Goal: Information Seeking & Learning: Check status

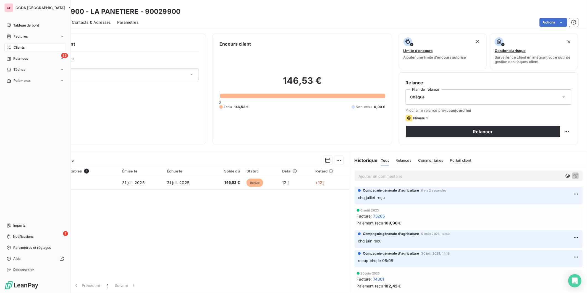
click at [12, 49] on div "Clients" at bounding box center [35, 47] width 62 height 9
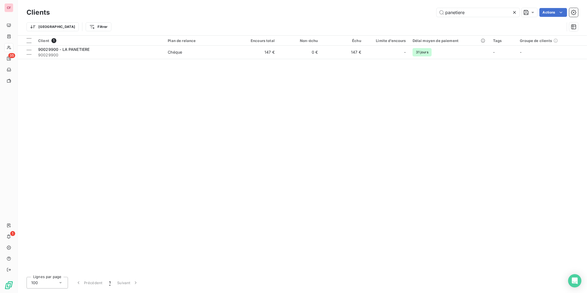
click at [476, 15] on input "panetiere" at bounding box center [478, 12] width 83 height 9
type input "930094"
click at [209, 60] on div "Client 1 Plan de relance Encours total Non-échu Échu Limite d’encours Délai moy…" at bounding box center [303, 154] width 570 height 237
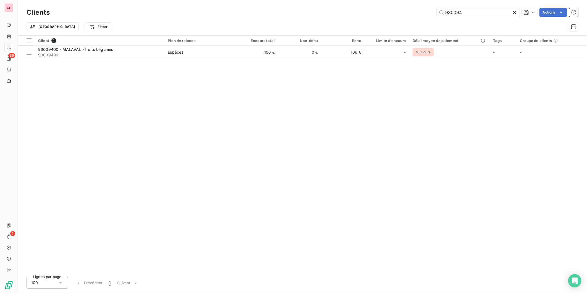
click at [209, 57] on td "Espèces" at bounding box center [200, 52] width 70 height 13
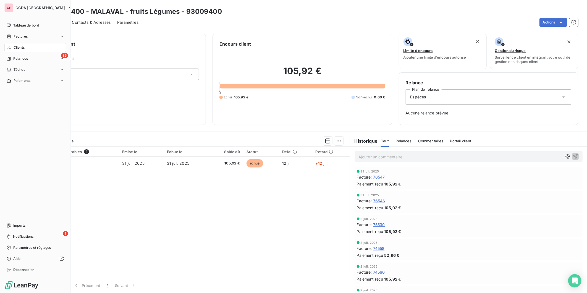
drag, startPoint x: 9, startPoint y: 48, endPoint x: 13, endPoint y: 44, distance: 5.5
click at [9, 48] on icon at bounding box center [9, 47] width 5 height 4
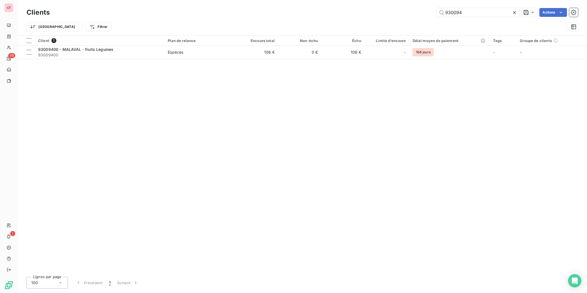
click at [468, 9] on input "930094" at bounding box center [478, 12] width 83 height 9
type input "930051"
click at [211, 49] on td "Espèces" at bounding box center [200, 52] width 70 height 13
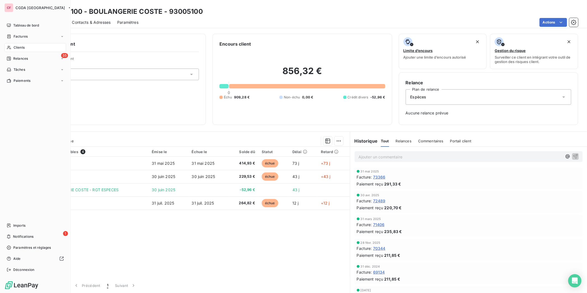
click at [14, 47] on span "Clients" at bounding box center [19, 47] width 11 height 5
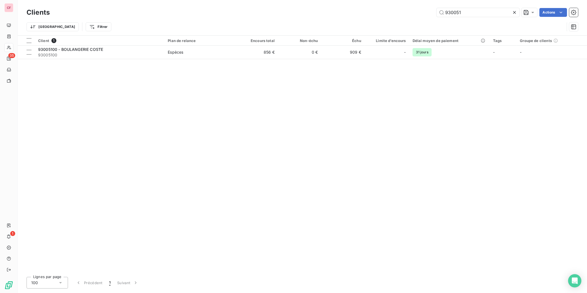
click at [476, 15] on input "930051" at bounding box center [478, 12] width 83 height 9
type input "910951"
click at [197, 53] on span "Espèces" at bounding box center [200, 53] width 64 height 6
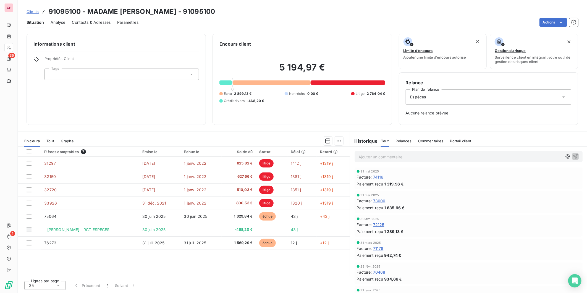
click at [122, 117] on div "Informations client Propriétés Client Tags" at bounding box center [116, 79] width 179 height 91
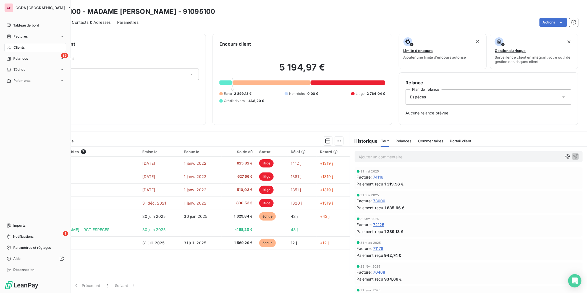
click at [13, 58] on span "Relances" at bounding box center [20, 58] width 15 height 5
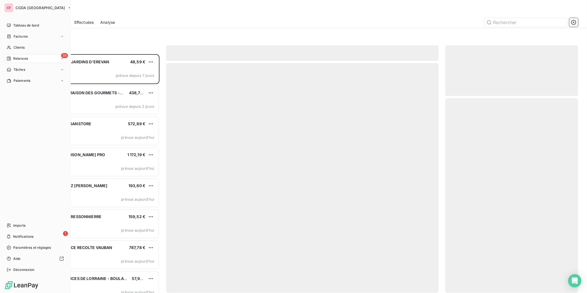
scroll to position [234, 128]
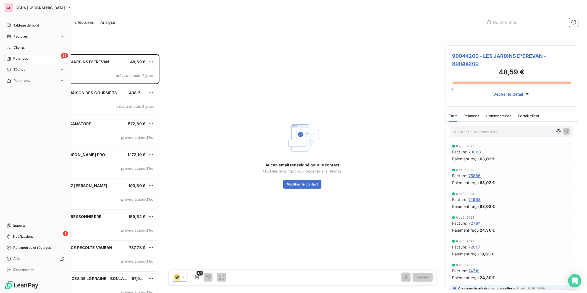
click at [17, 24] on span "Tableau de bord" at bounding box center [26, 25] width 26 height 5
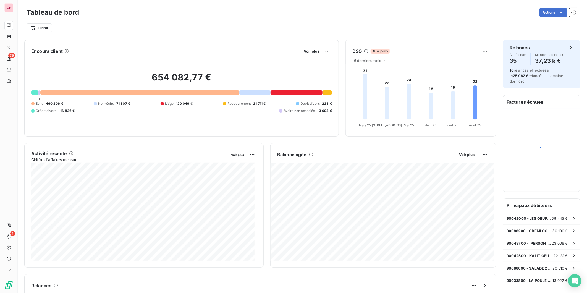
click at [465, 155] on span "Voir plus" at bounding box center [466, 154] width 15 height 4
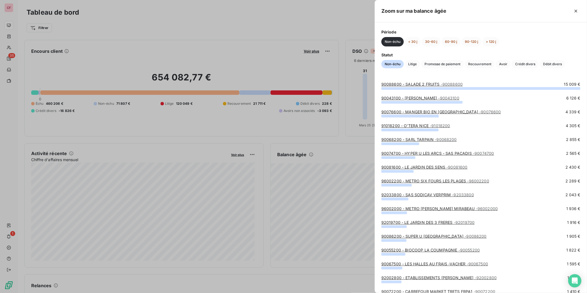
click at [524, 61] on span "Crédit divers" at bounding box center [525, 64] width 27 height 8
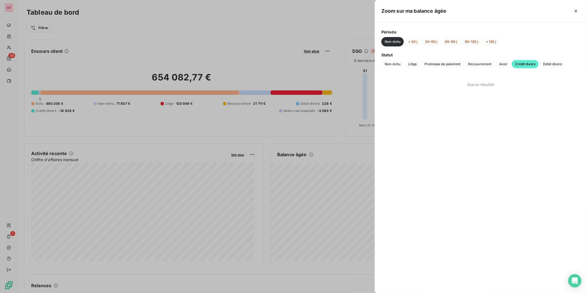
click at [410, 36] on div "Période Non-échu < 30 j 30-60 j 60-90 j 90-120 j > 120 j" at bounding box center [481, 37] width 199 height 17
drag, startPoint x: 410, startPoint y: 37, endPoint x: 411, endPoint y: 40, distance: 3.0
click at [411, 40] on button "< 30 j" at bounding box center [413, 41] width 16 height 9
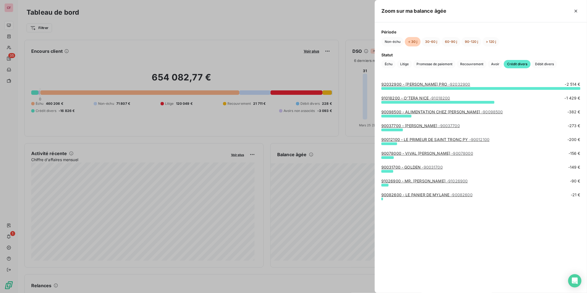
click at [414, 85] on link "92032900 - [PERSON_NAME] PRO - 92032900" at bounding box center [426, 84] width 89 height 5
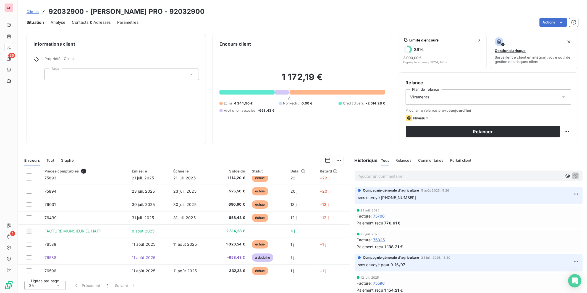
scroll to position [6, 0]
click at [27, 158] on span "En cours" at bounding box center [31, 160] width 15 height 4
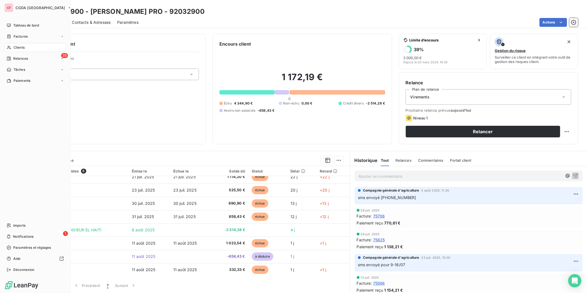
click at [19, 22] on div "Tableau de bord" at bounding box center [35, 25] width 62 height 9
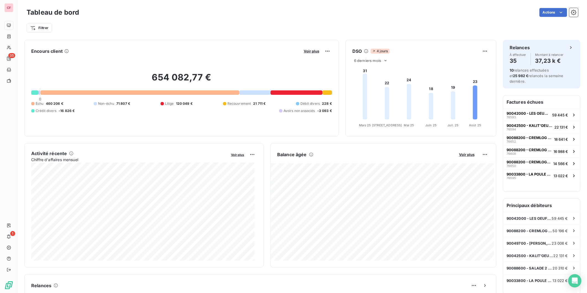
click at [461, 156] on span "Voir plus" at bounding box center [466, 154] width 15 height 4
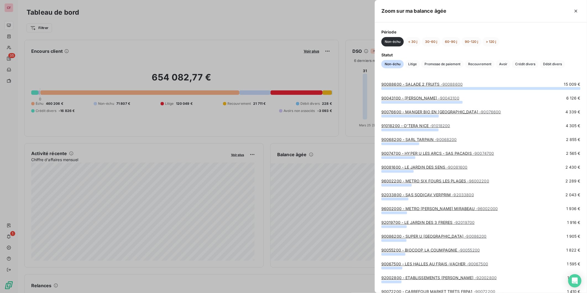
click at [523, 62] on span "Crédit divers" at bounding box center [525, 64] width 27 height 8
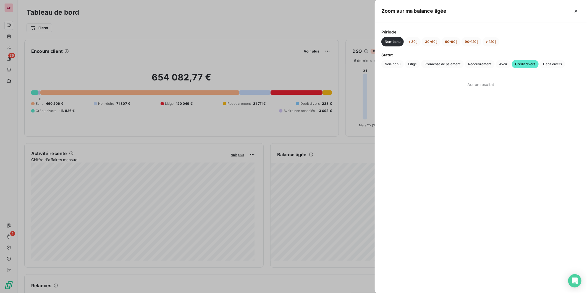
click at [413, 42] on button "< 30 j" at bounding box center [413, 41] width 16 height 9
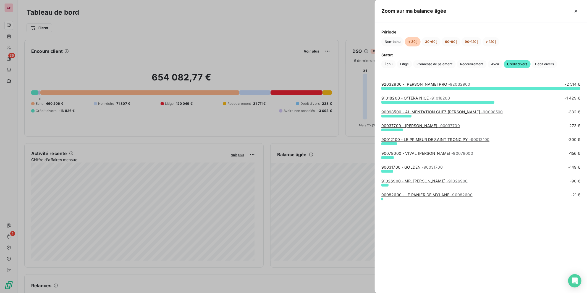
click at [424, 98] on link "91018200 - O'TERA NICE - 91018200" at bounding box center [416, 98] width 69 height 5
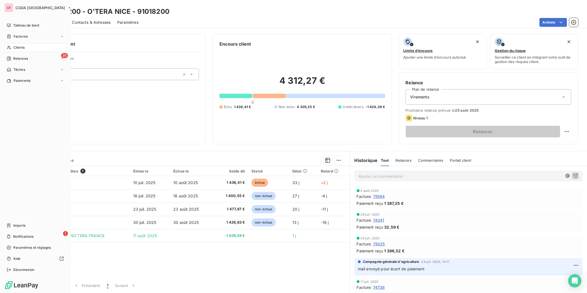
click at [19, 45] on span "Clients" at bounding box center [19, 47] width 11 height 5
click at [18, 25] on span "Tableau de bord" at bounding box center [26, 25] width 26 height 5
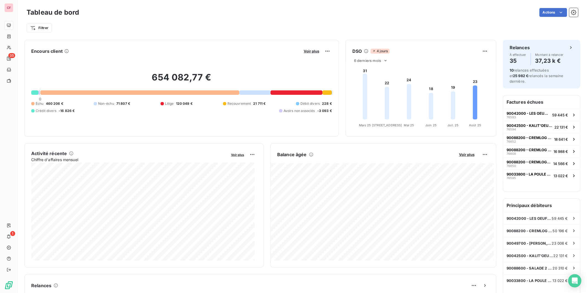
click at [466, 155] on span "Voir plus" at bounding box center [466, 154] width 15 height 4
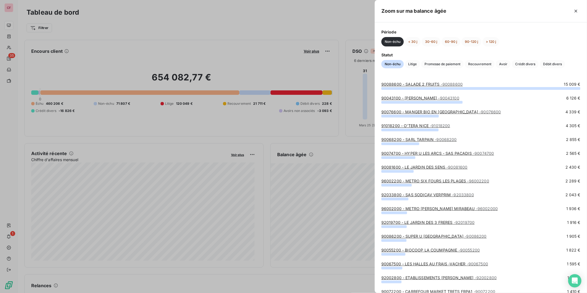
click at [527, 64] on span "Crédit divers" at bounding box center [525, 64] width 27 height 8
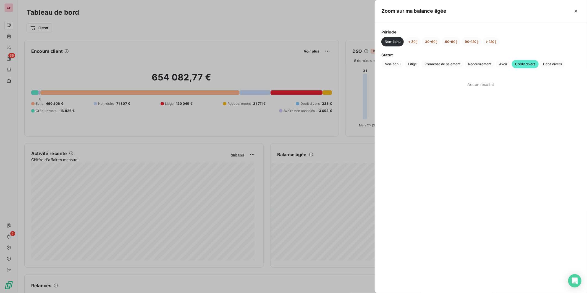
click at [412, 40] on button "< 30 j" at bounding box center [413, 41] width 16 height 9
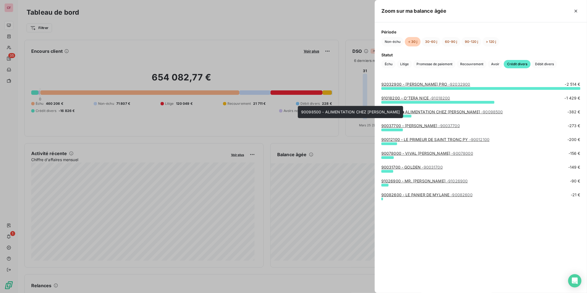
click at [429, 111] on link "90098500 - ALIMENTATION CHEZ [PERSON_NAME] - 90098500" at bounding box center [443, 112] width 122 height 5
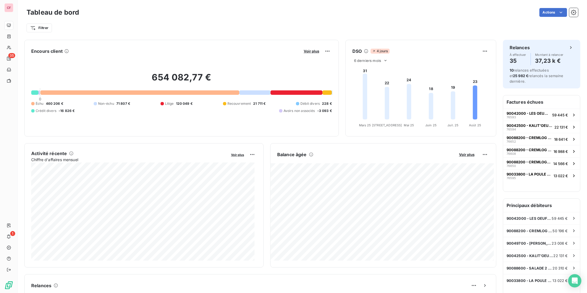
click at [469, 155] on span "Voir plus" at bounding box center [466, 154] width 15 height 4
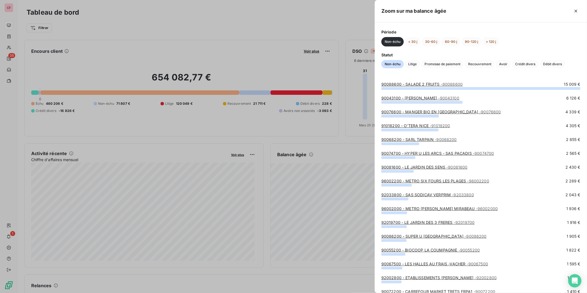
click at [414, 41] on button "< 30 j" at bounding box center [413, 41] width 16 height 9
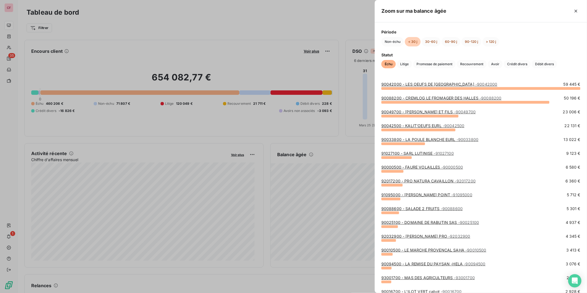
click at [407, 63] on span "Litige" at bounding box center [404, 64] width 15 height 8
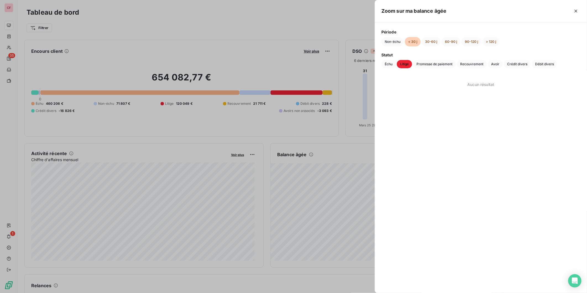
click at [525, 62] on span "Crédit divers" at bounding box center [517, 64] width 27 height 8
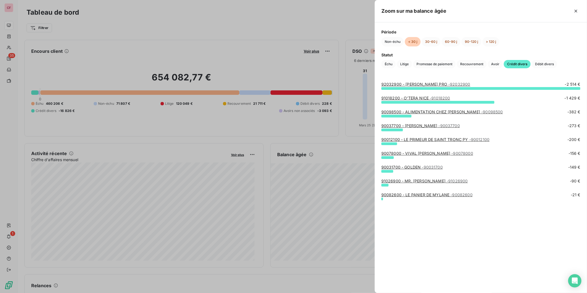
click at [443, 125] on link "90037700 - [PERSON_NAME] - 90037700" at bounding box center [421, 125] width 79 height 5
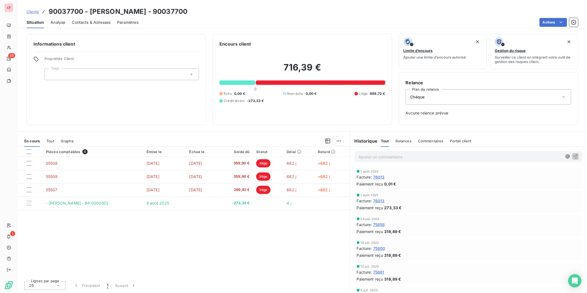
click at [270, 256] on div "Pièces comptables 4 Émise le Échue le Solde dû Statut Délai Retard 55508 [DATE]…" at bounding box center [184, 212] width 332 height 130
click at [250, 250] on div "Pièces comptables 4 Émise le Échue le Solde dû Statut Délai Retard 55508 [DATE]…" at bounding box center [184, 212] width 332 height 130
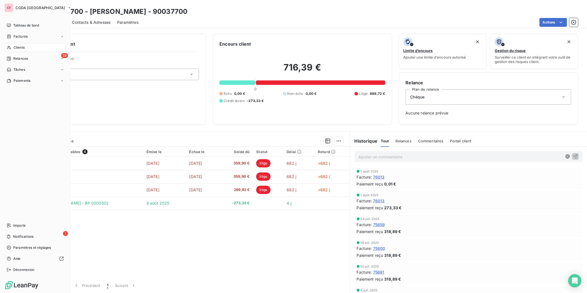
click at [17, 224] on span "Imports" at bounding box center [19, 225] width 12 height 5
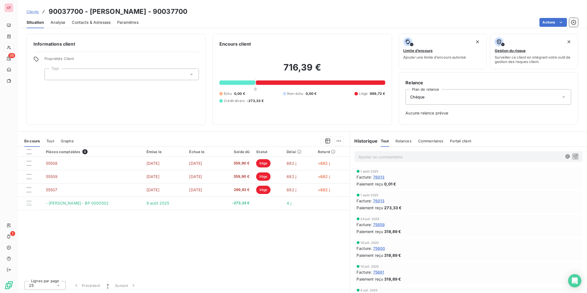
click at [202, 266] on div "Pièces comptables 4 Émise le Échue le Solde dû Statut Délai Retard 55508 [DATE]…" at bounding box center [184, 212] width 332 height 130
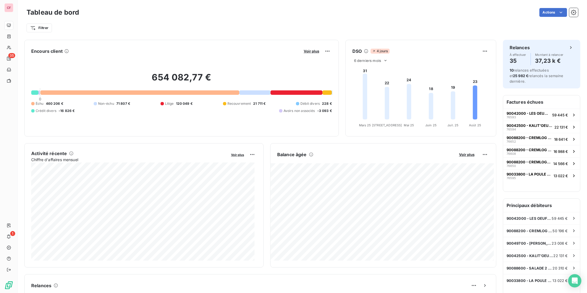
click at [459, 152] on button "Voir plus" at bounding box center [467, 154] width 19 height 5
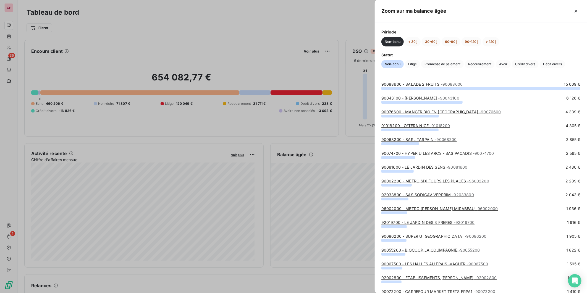
click at [529, 61] on span "Crédit divers" at bounding box center [525, 64] width 27 height 8
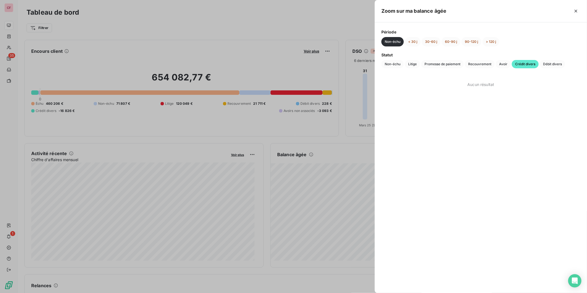
click at [416, 45] on button "< 30 j" at bounding box center [413, 41] width 16 height 9
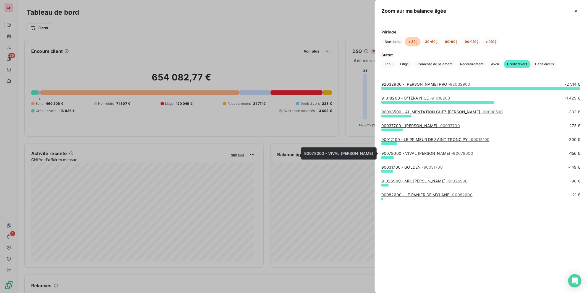
click at [438, 154] on link "90078000 - VIVAL [PERSON_NAME] - 90078000" at bounding box center [428, 153] width 92 height 5
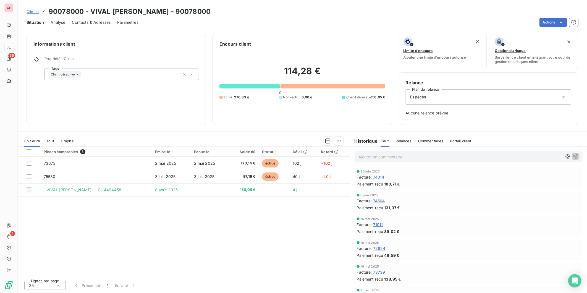
click at [258, 241] on div "Pièces comptables 3 Émise le Échue le Solde dû Statut Délai Retard 73673 2 mai …" at bounding box center [184, 212] width 332 height 130
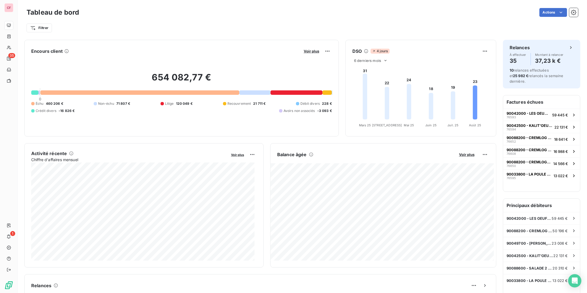
click at [465, 153] on span "Voir plus" at bounding box center [466, 154] width 15 height 4
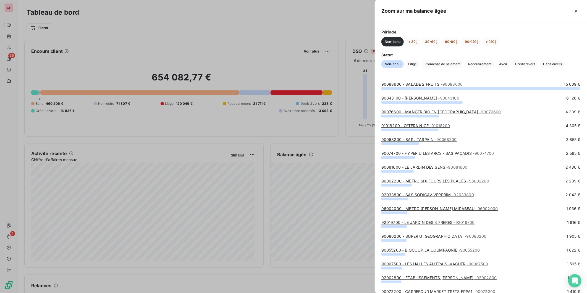
click at [526, 67] on span "Crédit divers" at bounding box center [525, 64] width 27 height 8
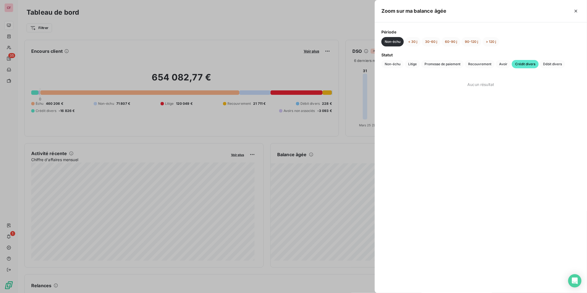
click at [419, 40] on button "< 30 j" at bounding box center [413, 41] width 16 height 9
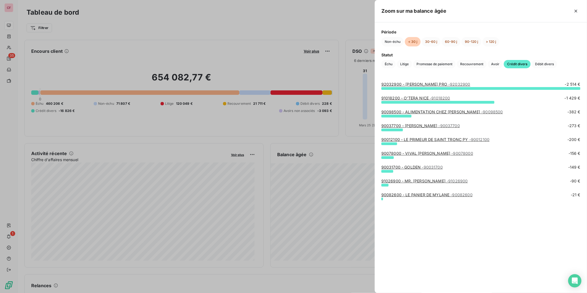
click at [195, 46] on div at bounding box center [293, 146] width 587 height 293
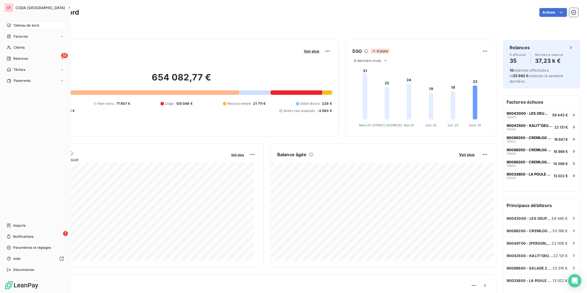
click at [11, 59] on icon at bounding box center [9, 58] width 4 height 4
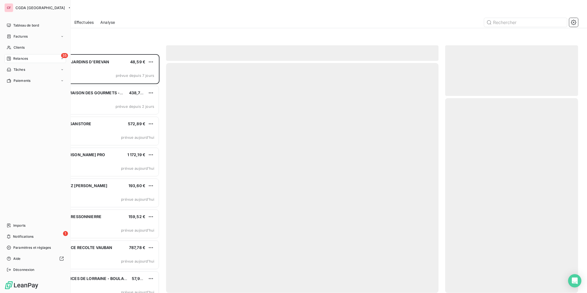
scroll to position [234, 128]
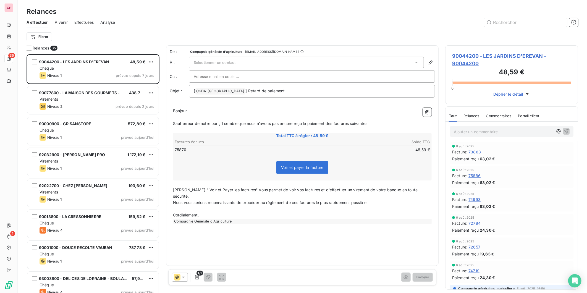
click at [107, 67] on div "Chéque" at bounding box center [97, 69] width 115 height 6
click at [108, 97] on div "Virements" at bounding box center [97, 100] width 115 height 6
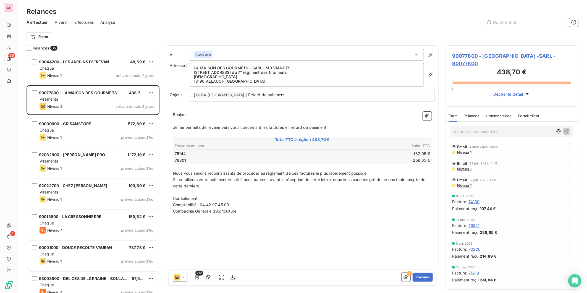
click at [100, 127] on div "90000900 - GRISANSTORE 572,89 € Chéque Niveau 1 prévue aujourd’hui" at bounding box center [92, 131] width 131 height 28
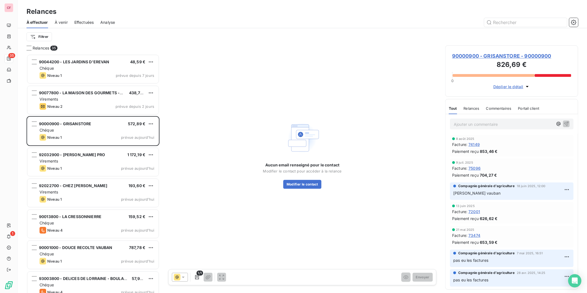
click at [467, 56] on span "90000900 - GRISANSTORE - 90000900" at bounding box center [511, 55] width 119 height 7
click at [95, 151] on div "92032900 - [PERSON_NAME] PRO 1 172,19 € Virements Niveau 1 prévue aujourd’hui" at bounding box center [92, 162] width 131 height 28
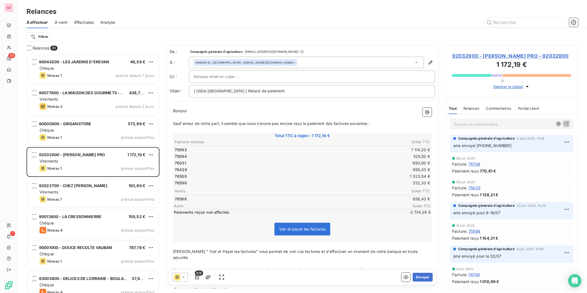
click at [104, 187] on div "92022700 - CHEZ [PERSON_NAME] 193,60 €" at bounding box center [97, 185] width 115 height 5
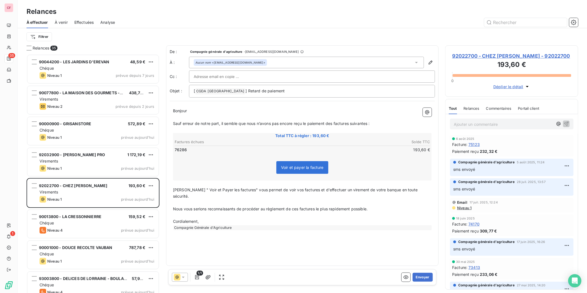
click at [111, 220] on div "Chéque" at bounding box center [97, 223] width 115 height 6
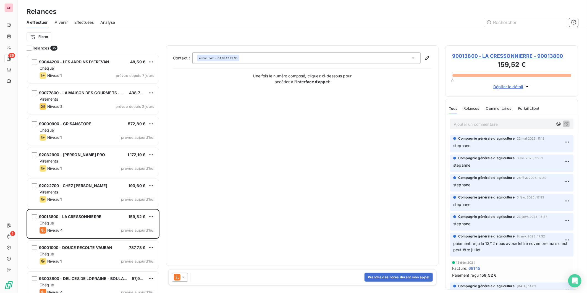
click at [113, 256] on div "Chéque" at bounding box center [97, 254] width 115 height 6
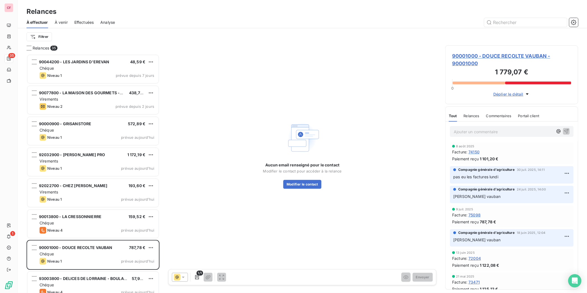
click at [502, 58] on span "90001000 - DOUCE RECOLTE VAUBAN - 90001000" at bounding box center [511, 59] width 119 height 15
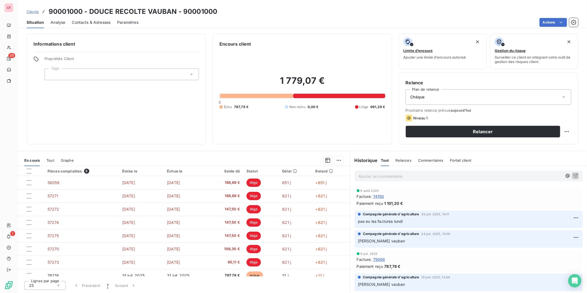
scroll to position [6, 0]
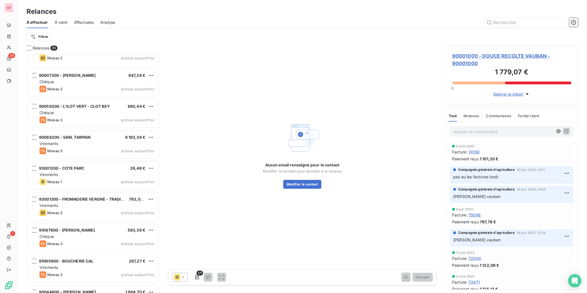
scroll to position [277, 0]
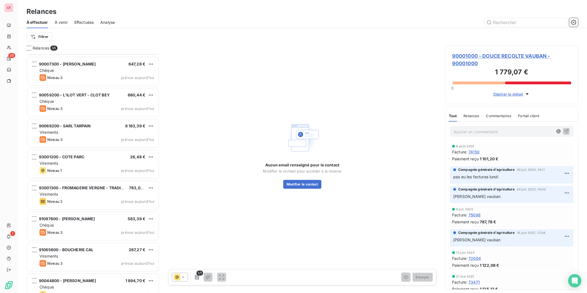
click at [86, 62] on span "90007300 - [PERSON_NAME]" at bounding box center [67, 64] width 57 height 5
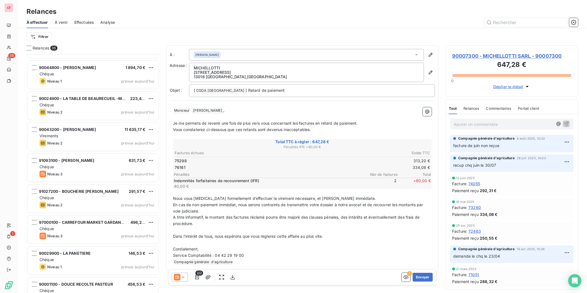
scroll to position [492, 0]
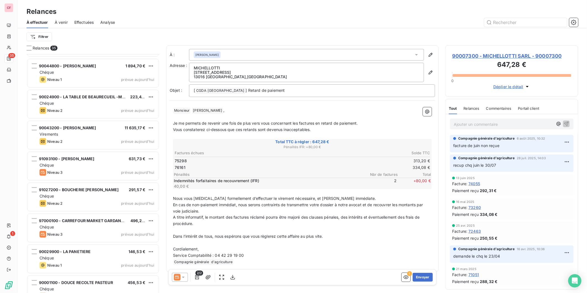
click at [515, 56] on span "90007300 - MICHELLOTTI SARL - 90007300" at bounding box center [511, 55] width 119 height 7
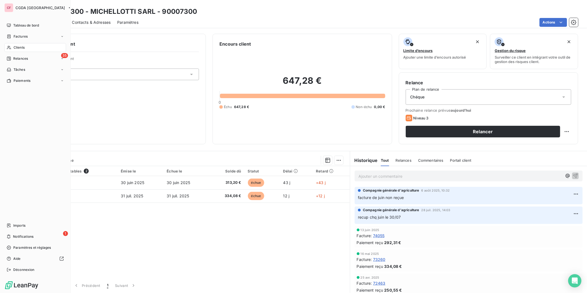
click at [14, 45] on span "Clients" at bounding box center [19, 47] width 11 height 5
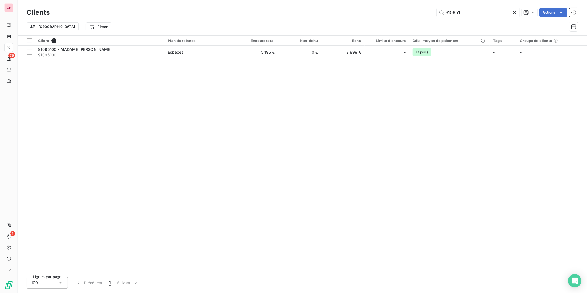
click at [468, 12] on input "910951" at bounding box center [478, 12] width 83 height 9
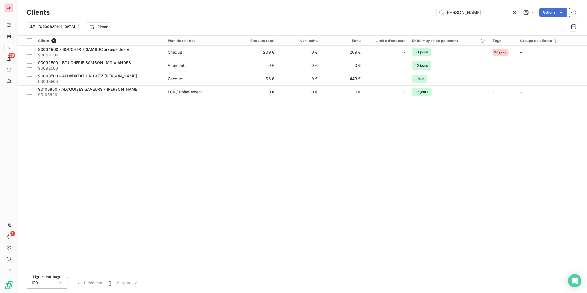
type input "[PERSON_NAME]"
click at [200, 77] on span "Chéque" at bounding box center [200, 79] width 64 height 6
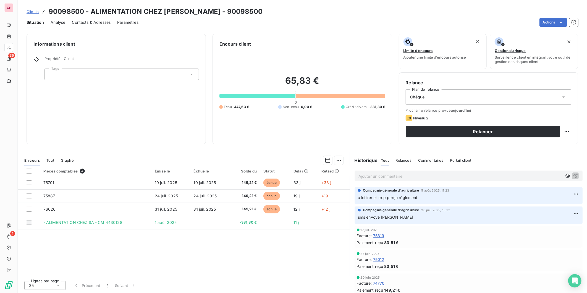
click at [139, 259] on div "Pièces comptables 4 Émise le Échue le Solde dû Statut Délai Retard 75701 10 jui…" at bounding box center [184, 221] width 332 height 110
click at [333, 259] on div "Pièces comptables 4 Émise le Échue le Solde dû Statut Délai Retard 75701 10 jui…" at bounding box center [184, 221] width 332 height 110
click at [174, 121] on div "Informations client Propriétés Client Tags" at bounding box center [116, 89] width 179 height 111
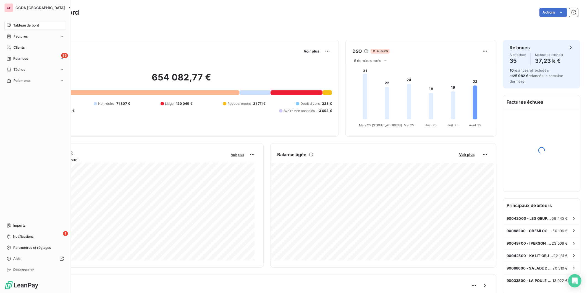
click at [22, 46] on span "Clients" at bounding box center [19, 47] width 11 height 5
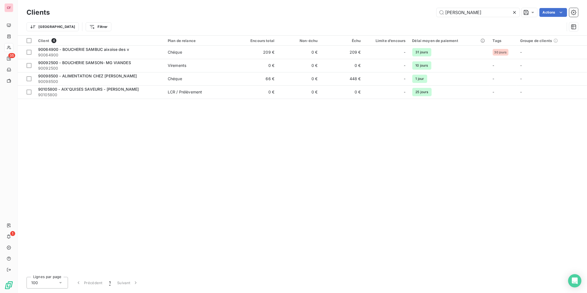
type input "[PERSON_NAME]"
click at [121, 77] on div "90098500 - ALIMENTATION CHEZ [PERSON_NAME]" at bounding box center [99, 76] width 123 height 6
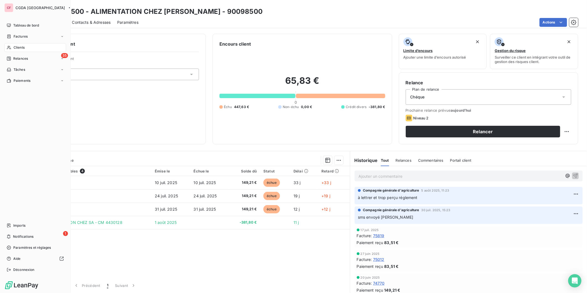
click at [8, 47] on icon at bounding box center [9, 48] width 4 height 4
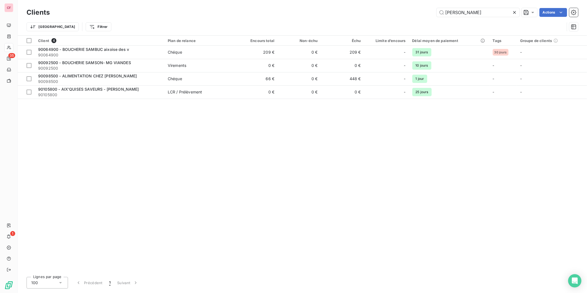
click at [465, 13] on input "[PERSON_NAME]" at bounding box center [478, 12] width 83 height 9
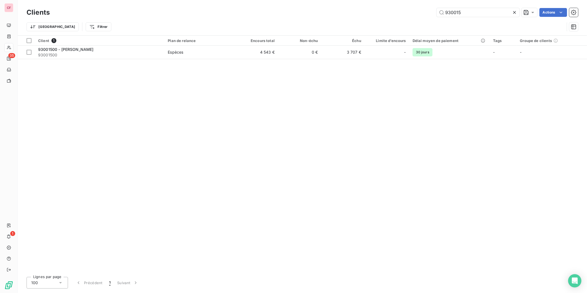
type input "930015"
click at [260, 57] on td "4 543 €" at bounding box center [256, 52] width 43 height 13
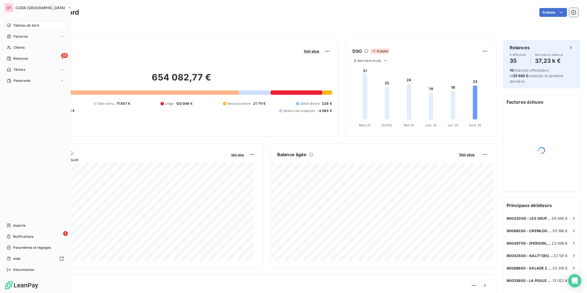
click at [14, 46] on span "Clients" at bounding box center [19, 47] width 11 height 5
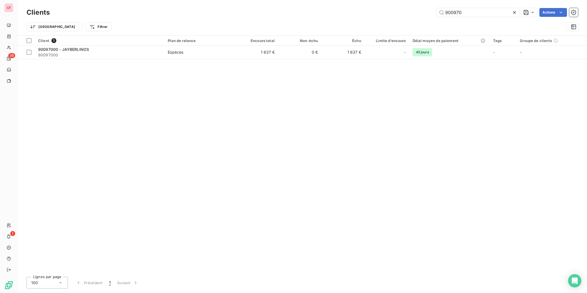
type input "900970"
click at [141, 48] on div "90097000 - JAYBERLINOS" at bounding box center [99, 50] width 123 height 6
